Goal: Task Accomplishment & Management: Manage account settings

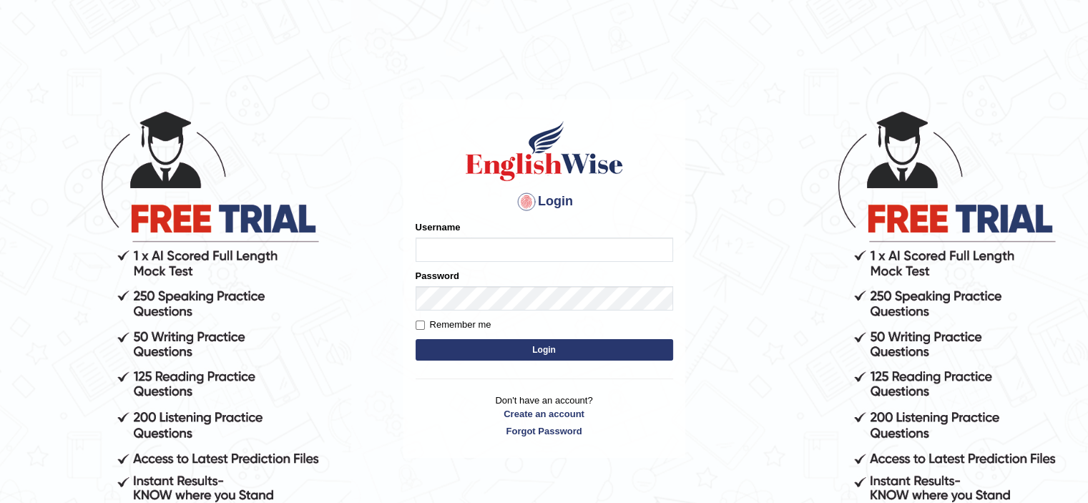
type input "Nupur02"
click at [423, 325] on input "Remember me" at bounding box center [420, 324] width 9 height 9
checkbox input "true"
click at [447, 345] on button "Login" at bounding box center [544, 349] width 257 height 21
